Goal: Find specific page/section: Find specific page/section

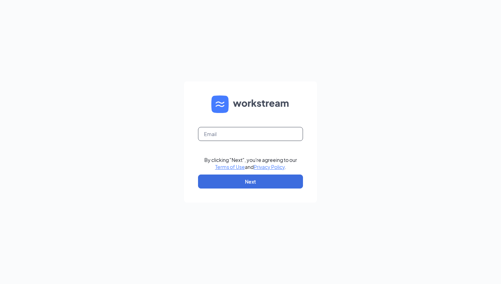
click at [245, 131] on input "text" at bounding box center [250, 134] width 105 height 14
type input "dlakin@charterfoods.net"
click at [251, 187] on button "Next" at bounding box center [250, 182] width 105 height 14
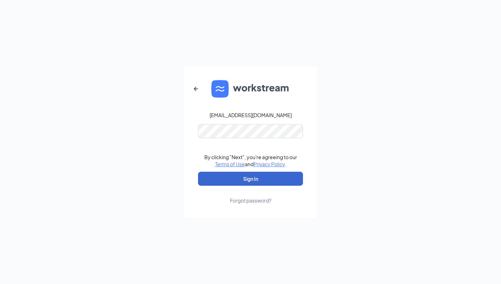
click at [253, 183] on button "Sign In" at bounding box center [250, 179] width 105 height 14
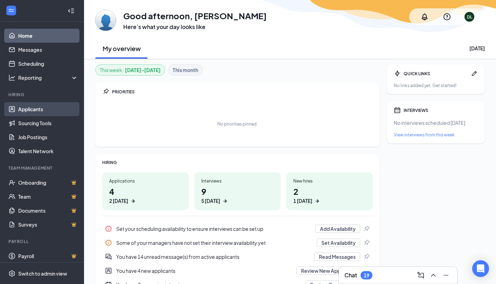
click at [35, 114] on link "Applicants" at bounding box center [48, 109] width 60 height 14
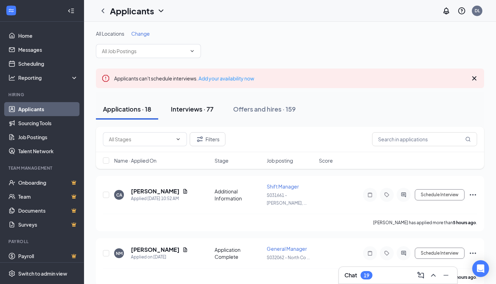
click at [193, 111] on div "Interviews · 77" at bounding box center [192, 109] width 43 height 9
